Goal: Task Accomplishment & Management: Complete application form

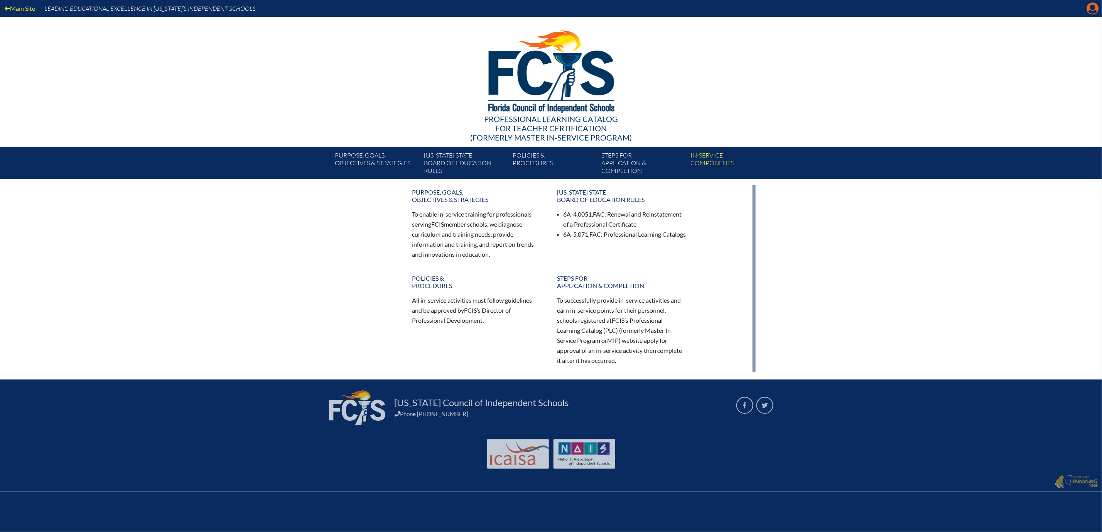
click at [1089, 9] on icon "Manage account" at bounding box center [1093, 8] width 12 height 12
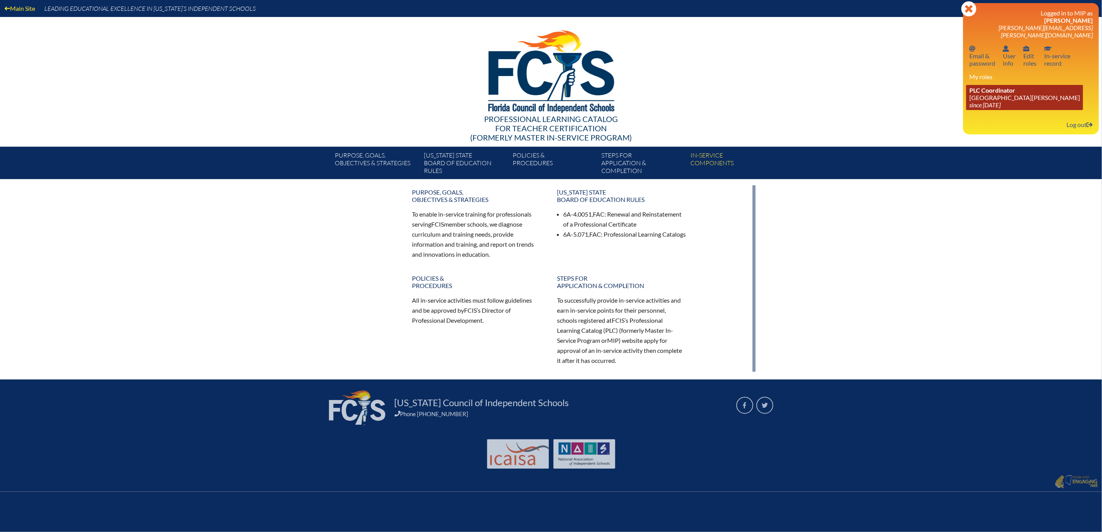
click at [969, 110] on link "PLC Coordinator Mount Dora Christian Academy since 2024 Jun 30" at bounding box center [1024, 97] width 117 height 25
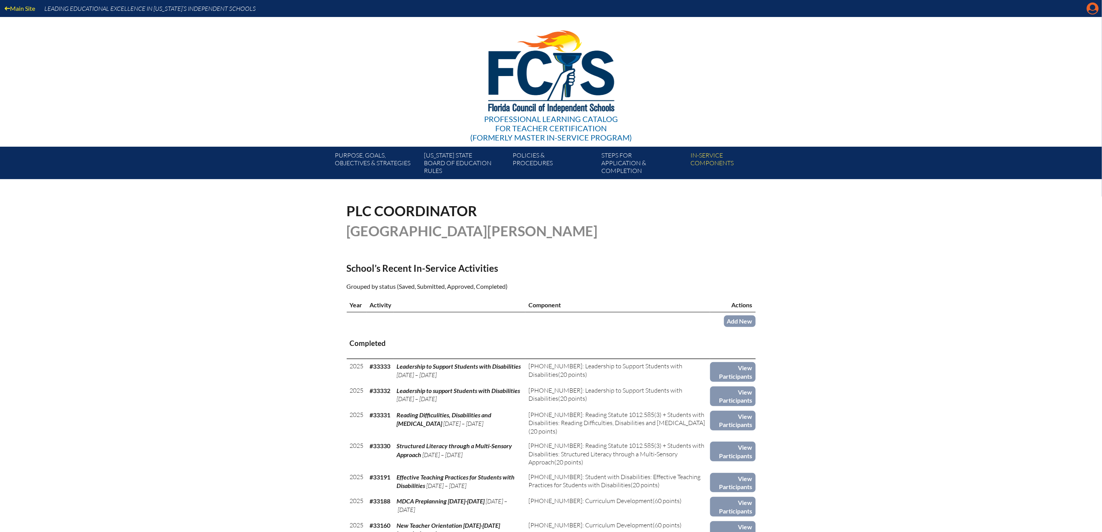
click at [1090, 6] on icon "Manage account" at bounding box center [1093, 8] width 12 height 12
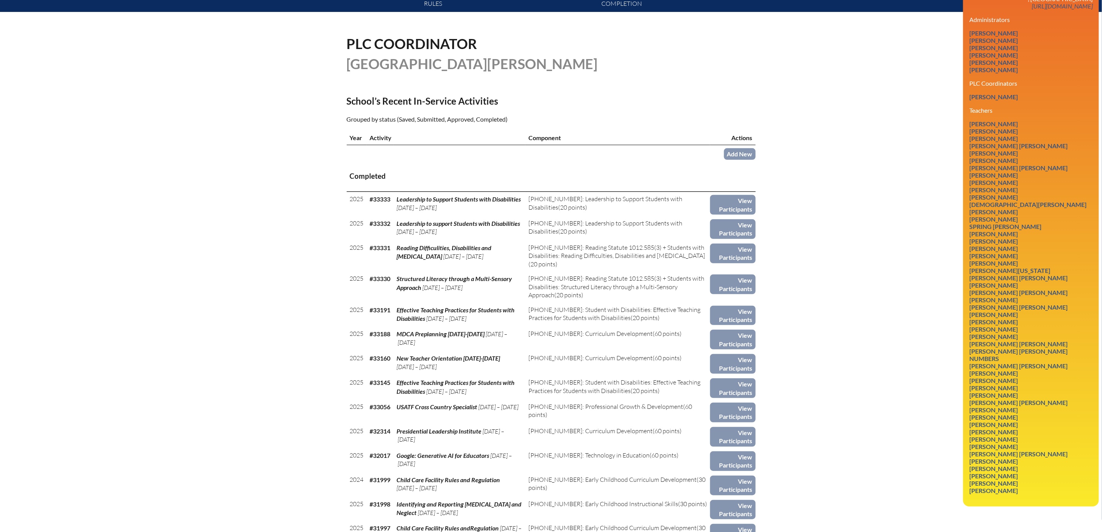
scroll to position [190, 0]
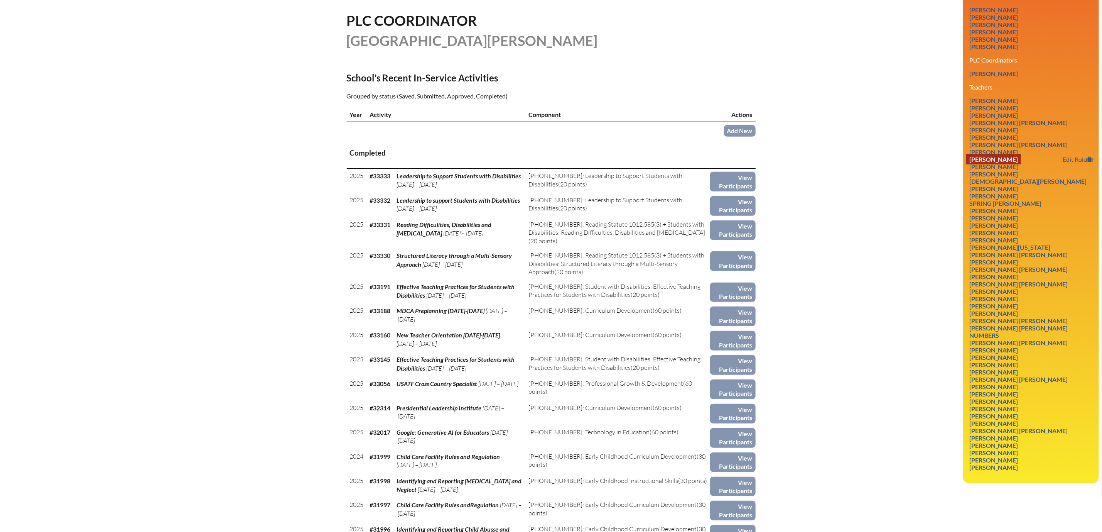
click at [988, 164] on link "Shirley Anne Elenz" at bounding box center [993, 159] width 55 height 10
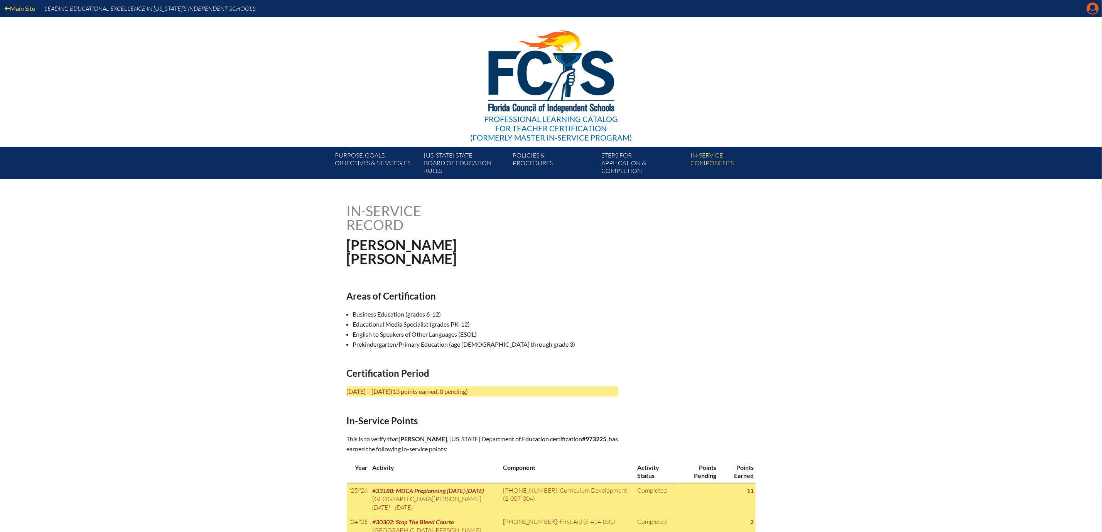
click at [1090, 12] on icon "Manage account" at bounding box center [1093, 8] width 12 height 12
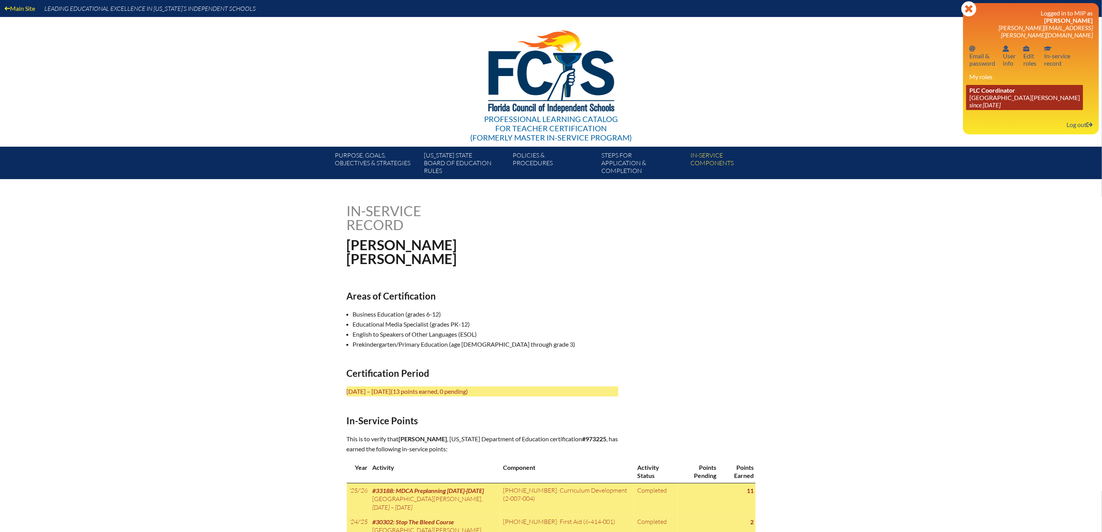
click at [966, 109] on link "PLC Coordinator [GEOGRAPHIC_DATA][PERSON_NAME] since [DATE]" at bounding box center [1024, 97] width 117 height 25
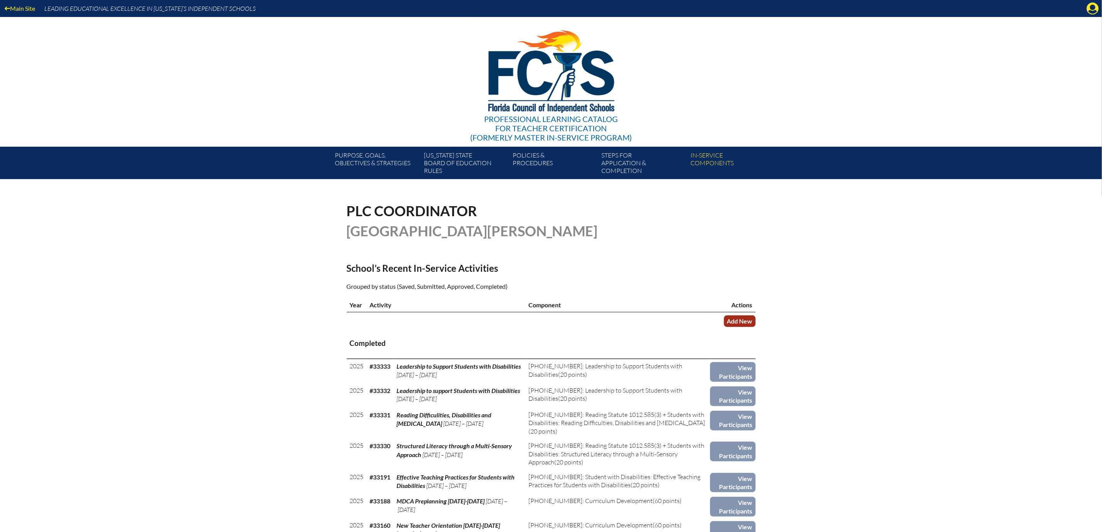
click at [756, 326] on link "Add New" at bounding box center [740, 320] width 32 height 11
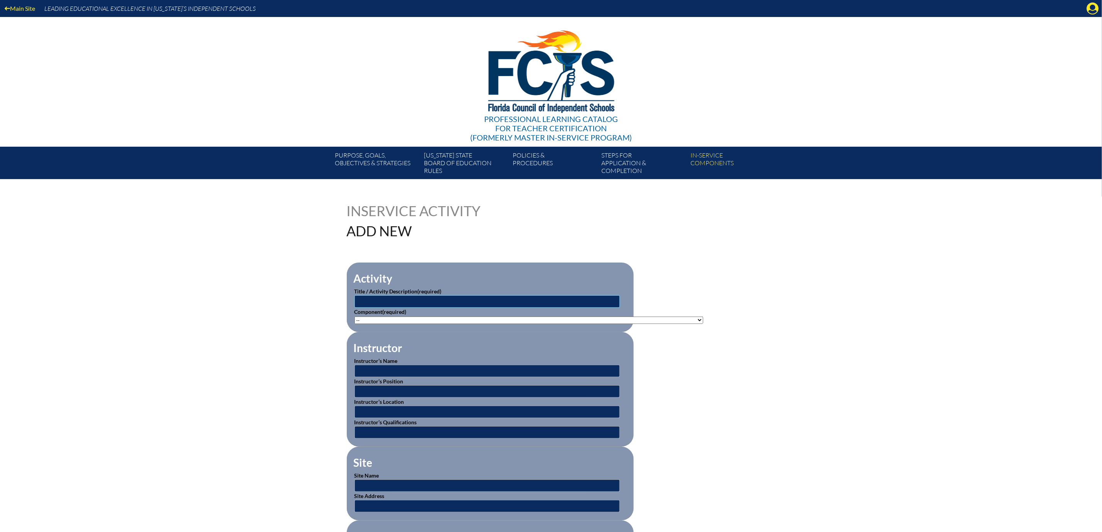
click at [355, 307] on input "text" at bounding box center [487, 301] width 265 height 12
type input "Reading Difficulties, Disabilities and [MEDICAL_DATA]"
click at [703, 324] on select"]"] "-- 1-000-001: Appropriate Art Activities 1-000-002: Concept and Art Process for…" at bounding box center [529, 319] width 349 height 7
select select"]"] "156770"
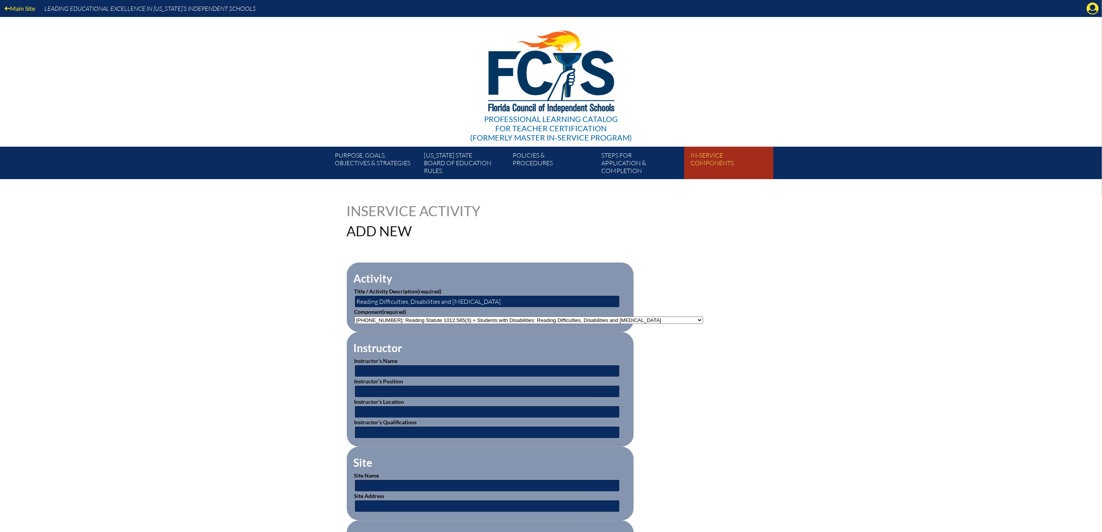
click at [355, 324] on select"]"] "-- 1-000-001: Appropriate Art Activities 1-000-002: Concept and Art Process for…" at bounding box center [529, 319] width 349 height 7
click at [355, 377] on input "text" at bounding box center [487, 371] width 265 height 12
type input "BEESS Portal"
click at [368, 418] on input "text" at bounding box center [487, 411] width 265 height 12
type input "Online"
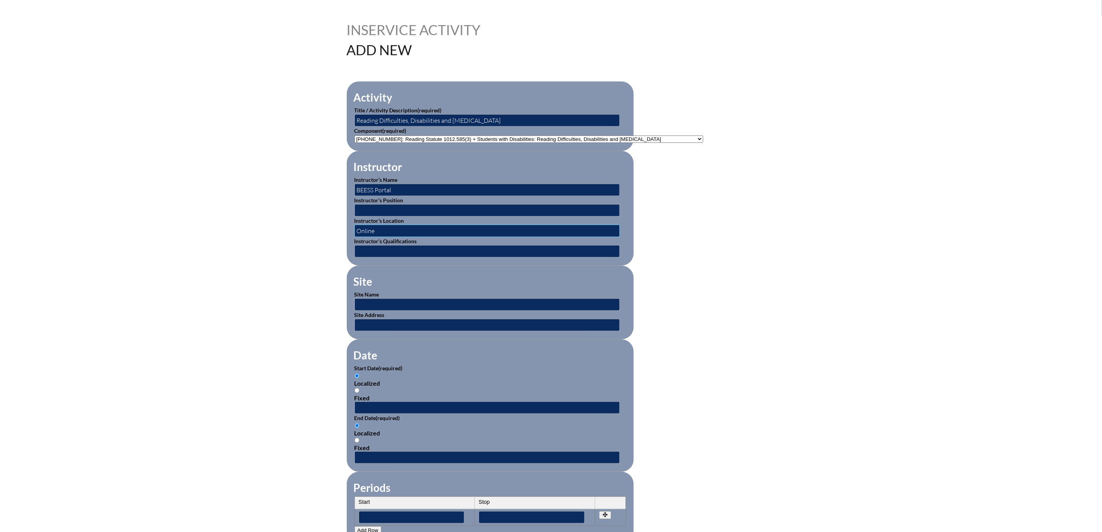
scroll to position [231, 0]
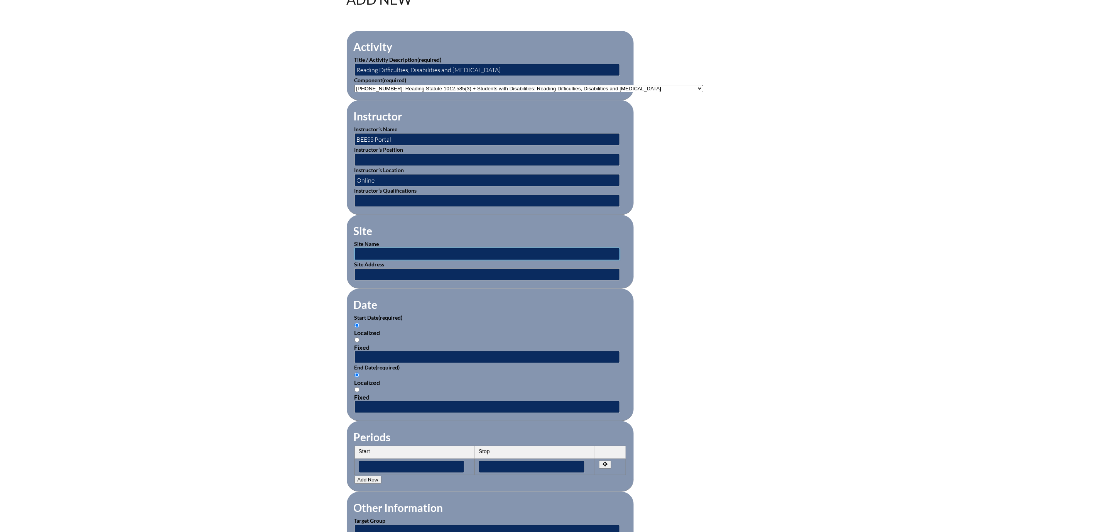
click at [367, 260] on input "text" at bounding box center [487, 254] width 265 height 12
type input "BEESS Portal"
click at [370, 280] on input "text" at bounding box center [487, 274] width 265 height 12
type input "Online"
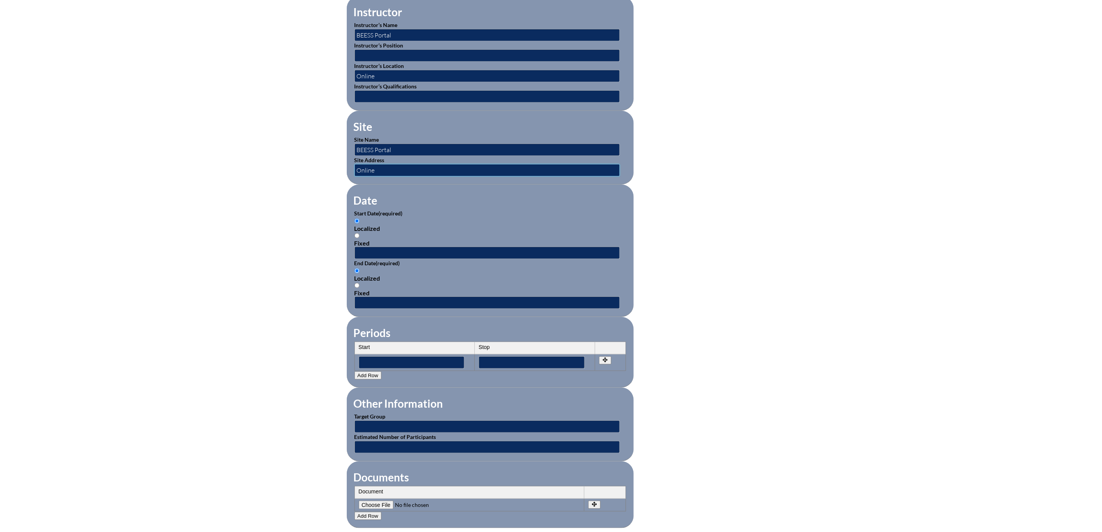
scroll to position [347, 0]
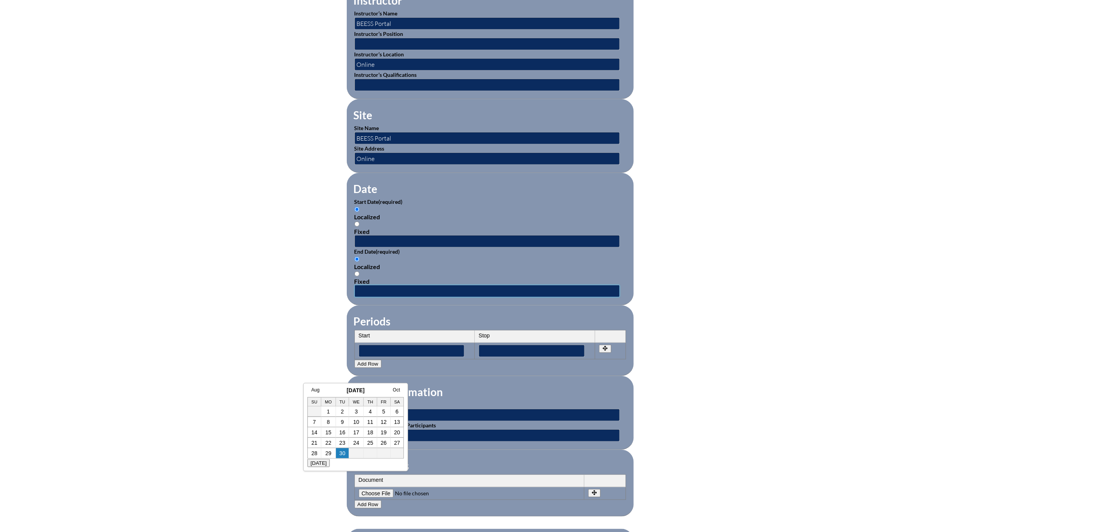
click at [355, 297] on input "text" at bounding box center [487, 291] width 265 height 12
click at [355, 454] on td at bounding box center [356, 453] width 15 height 10
click at [387, 432] on link "19" at bounding box center [384, 432] width 6 height 6
type input "[DATE] 3:09 PM"
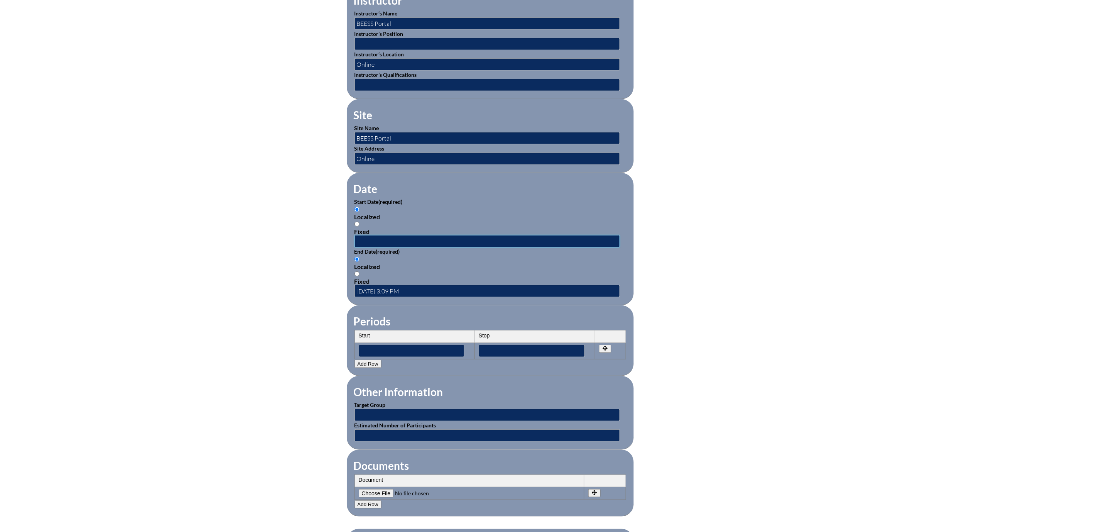
click at [355, 247] on input "text" at bounding box center [487, 241] width 265 height 12
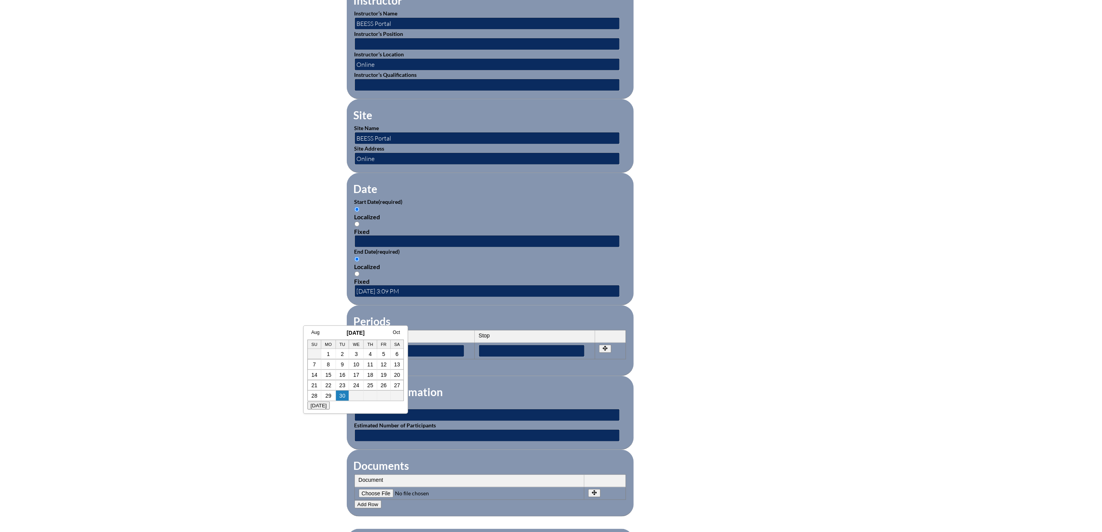
click at [350, 409] on div "Today" at bounding box center [355, 405] width 96 height 8
click at [382, 374] on link "19" at bounding box center [384, 375] width 6 height 6
type input "[DATE] 3:09 PM"
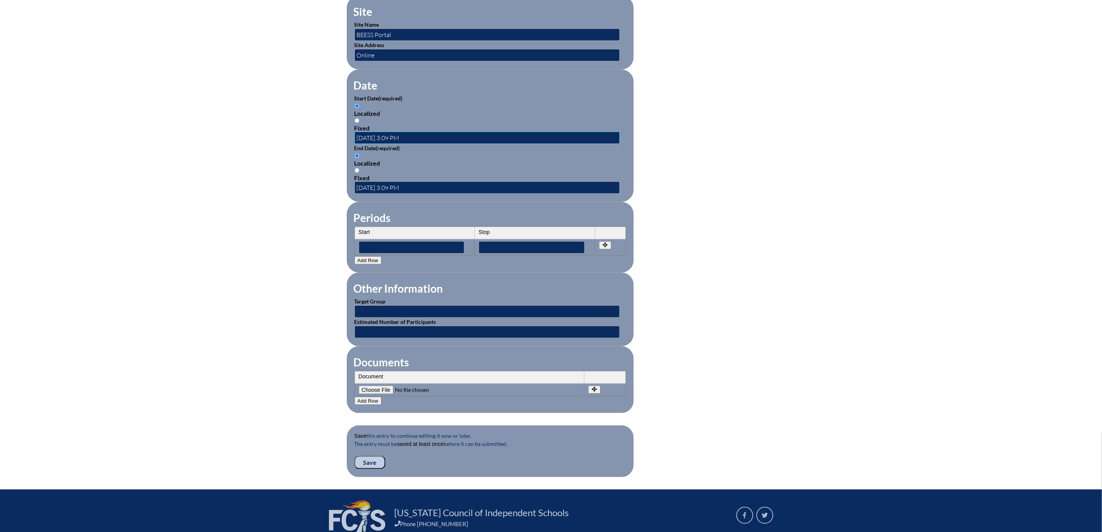
scroll to position [521, 0]
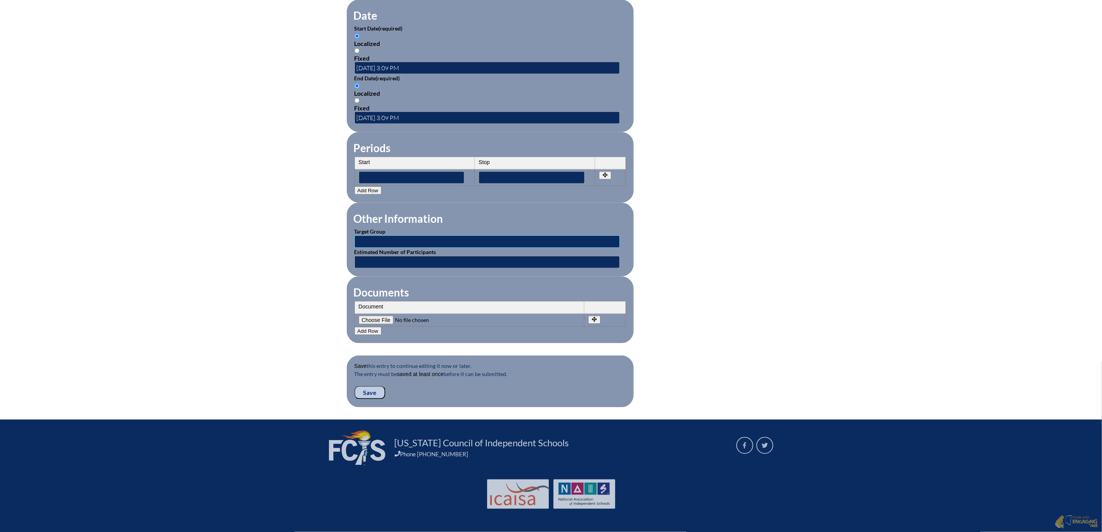
click at [355, 248] on input "text" at bounding box center [487, 241] width 265 height 12
type input "Teachers"
click at [355, 268] on input "text" at bounding box center [487, 262] width 265 height 12
type input "1"
click at [359, 324] on input"] "file" at bounding box center [411, 320] width 105 height 8
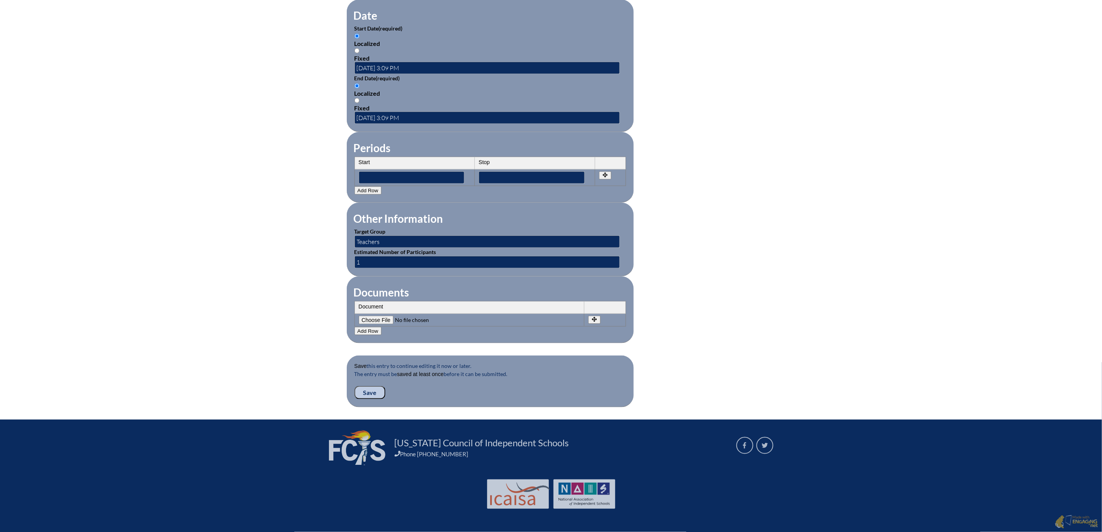
type input"] "C:\fakepath\Reading Difficulities, Disabilities and Dyslexia for Shirley Elenz.…"
click at [355, 399] on input "Save" at bounding box center [370, 392] width 31 height 13
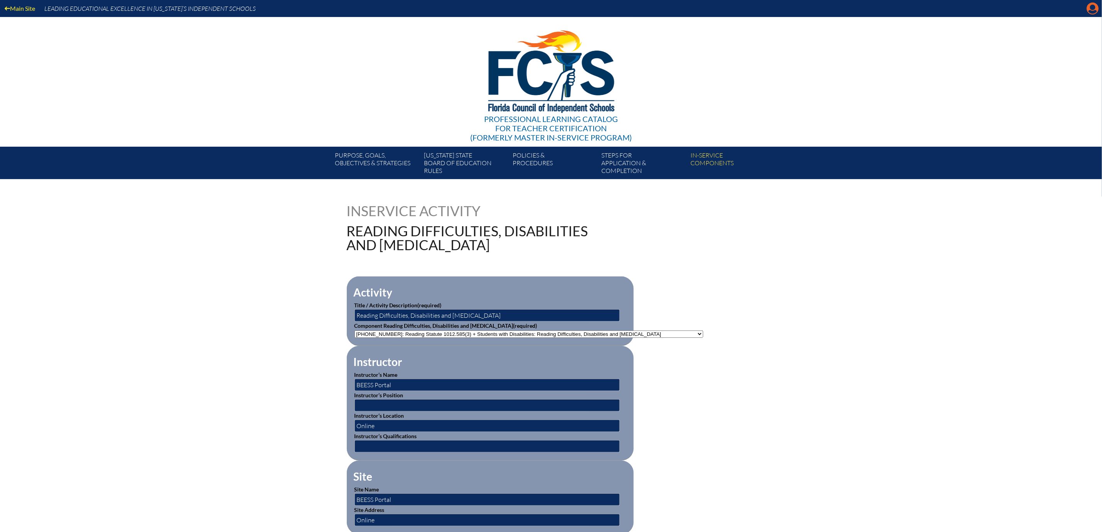
click at [1090, 13] on icon at bounding box center [1093, 9] width 12 height 12
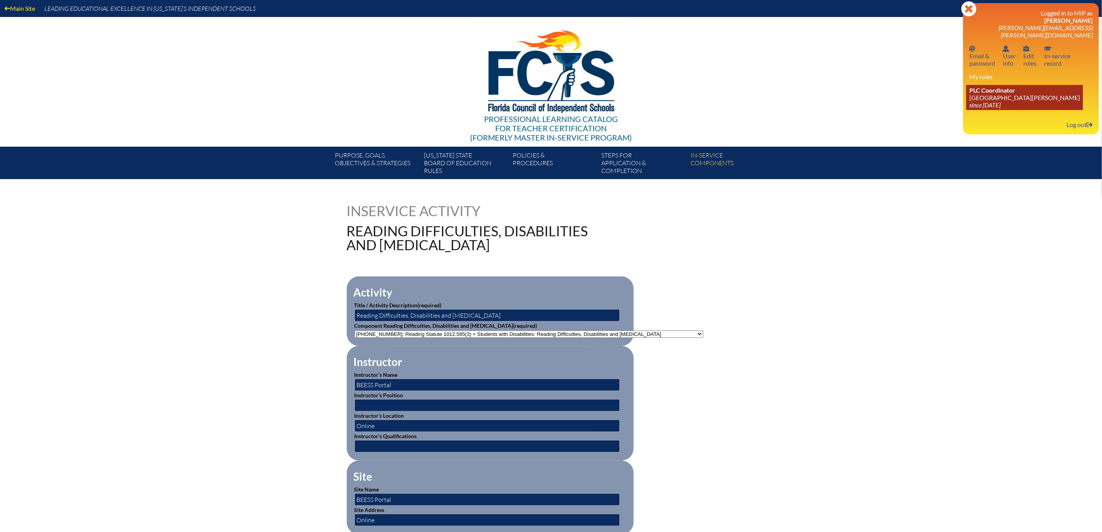
click at [983, 94] on span "PLC Coordinator" at bounding box center [993, 89] width 46 height 7
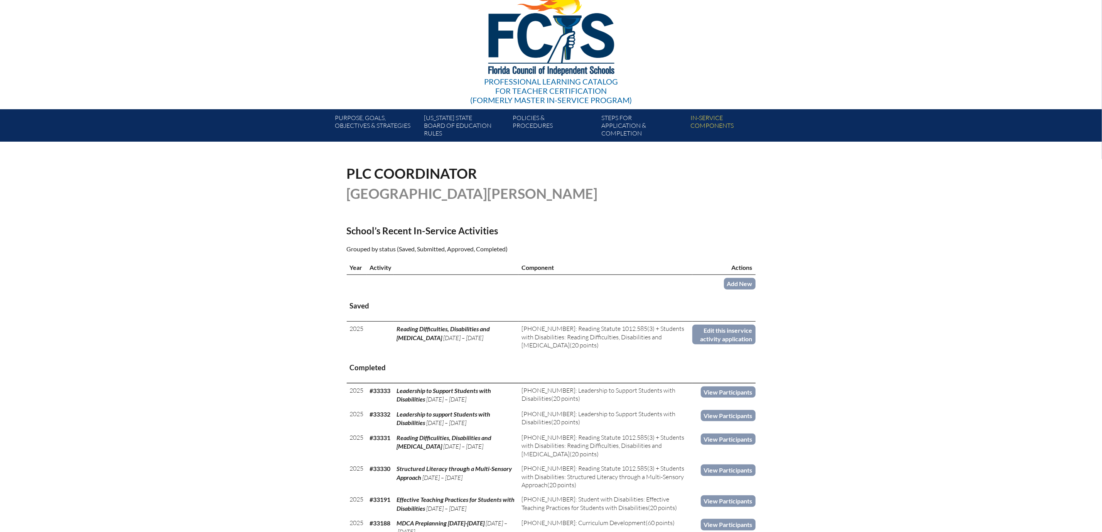
scroll to position [58, 0]
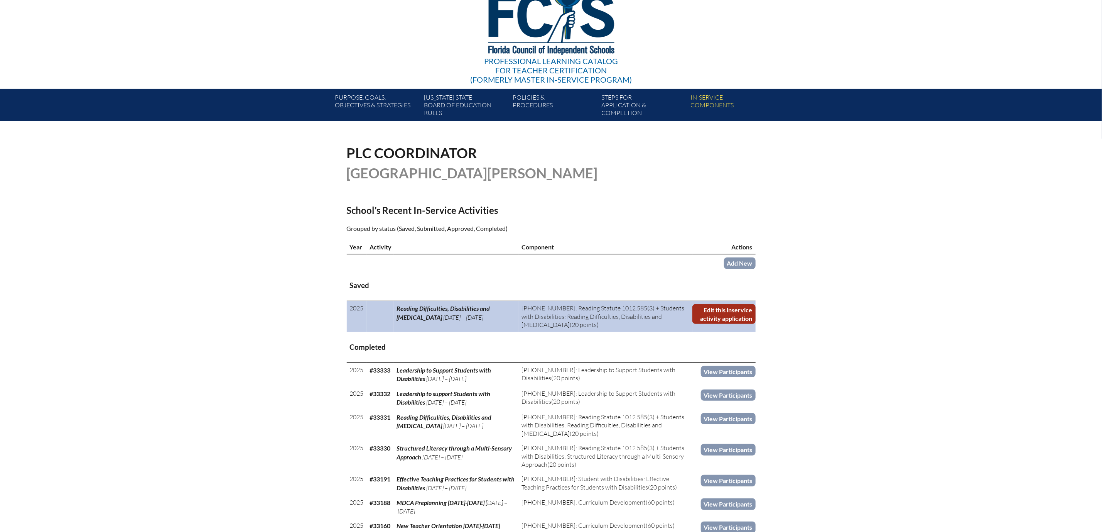
click at [755, 324] on link "Edit this inservice activity application" at bounding box center [724, 314] width 63 height 20
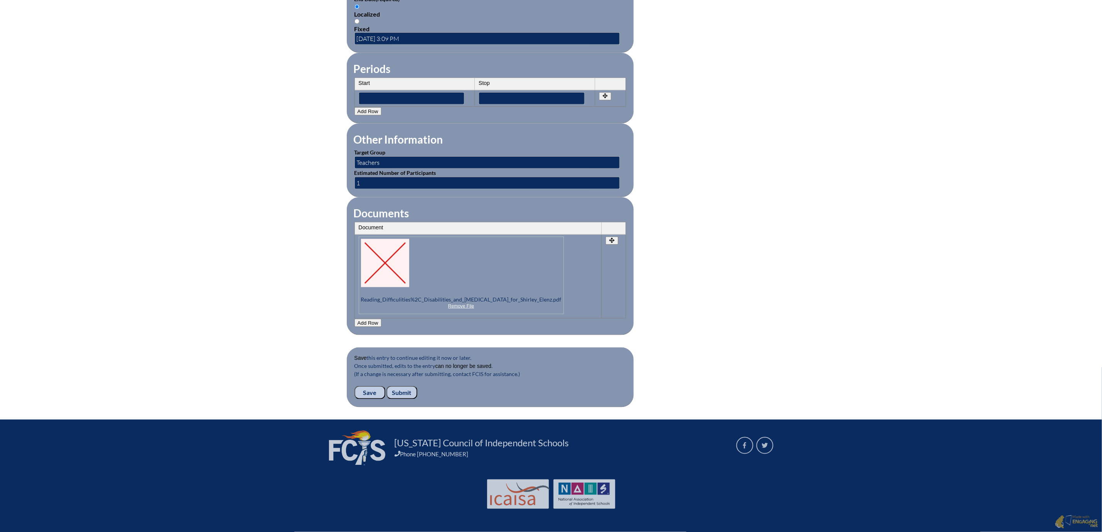
scroll to position [743, 0]
click at [387, 386] on input "Submit" at bounding box center [402, 392] width 31 height 13
